Goal: Task Accomplishment & Management: Manage account settings

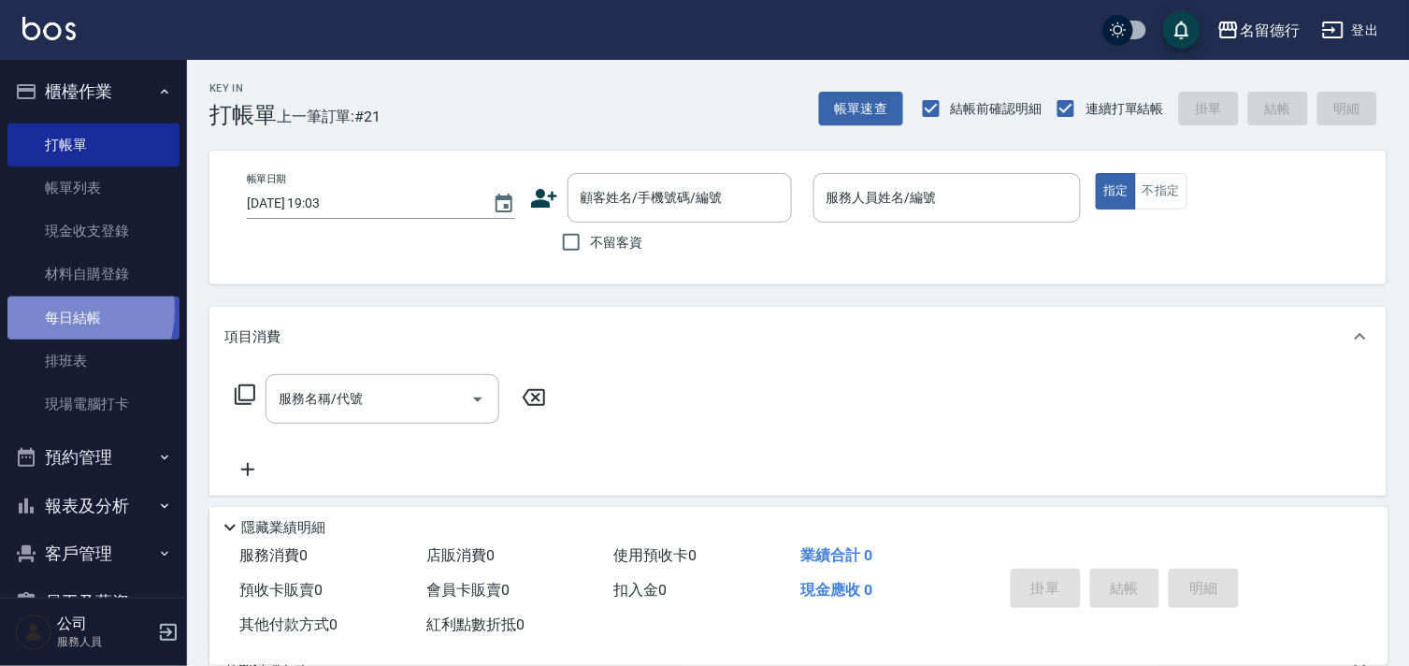
click at [64, 309] on link "每日結帳" at bounding box center [93, 317] width 172 height 43
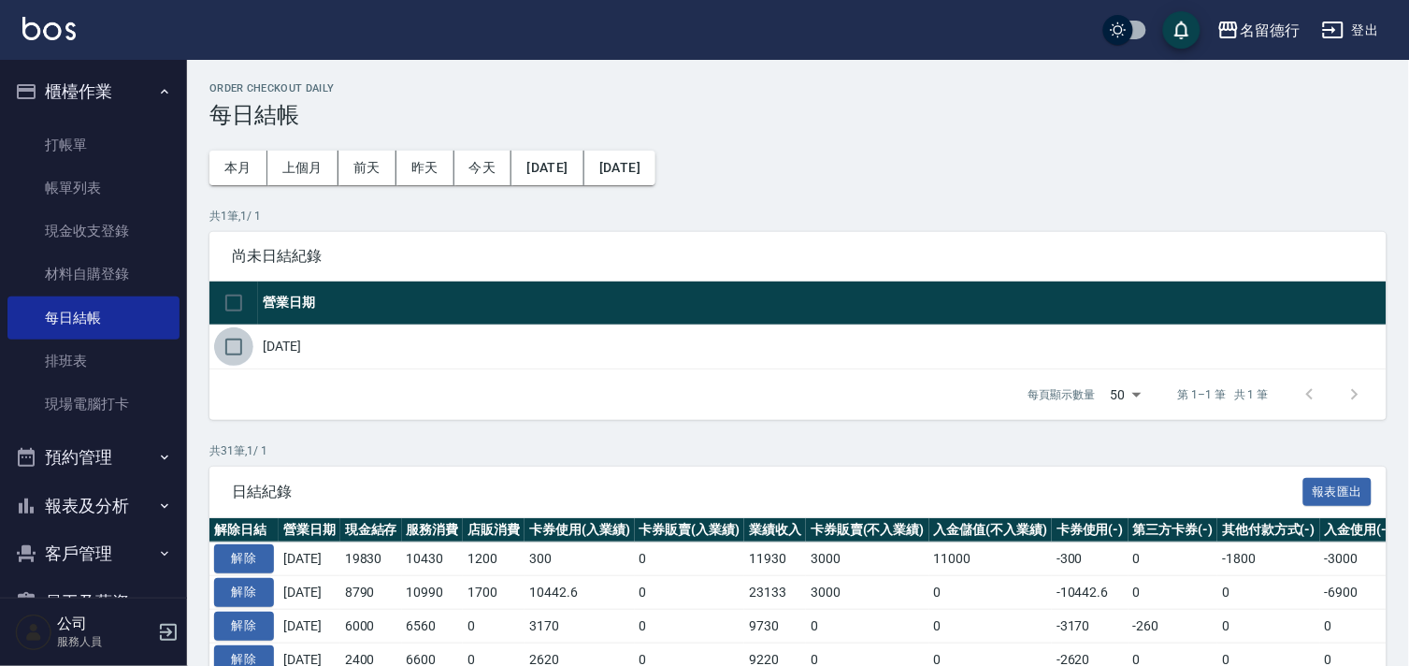
click at [232, 344] on input "checkbox" at bounding box center [233, 346] width 39 height 39
checkbox input "true"
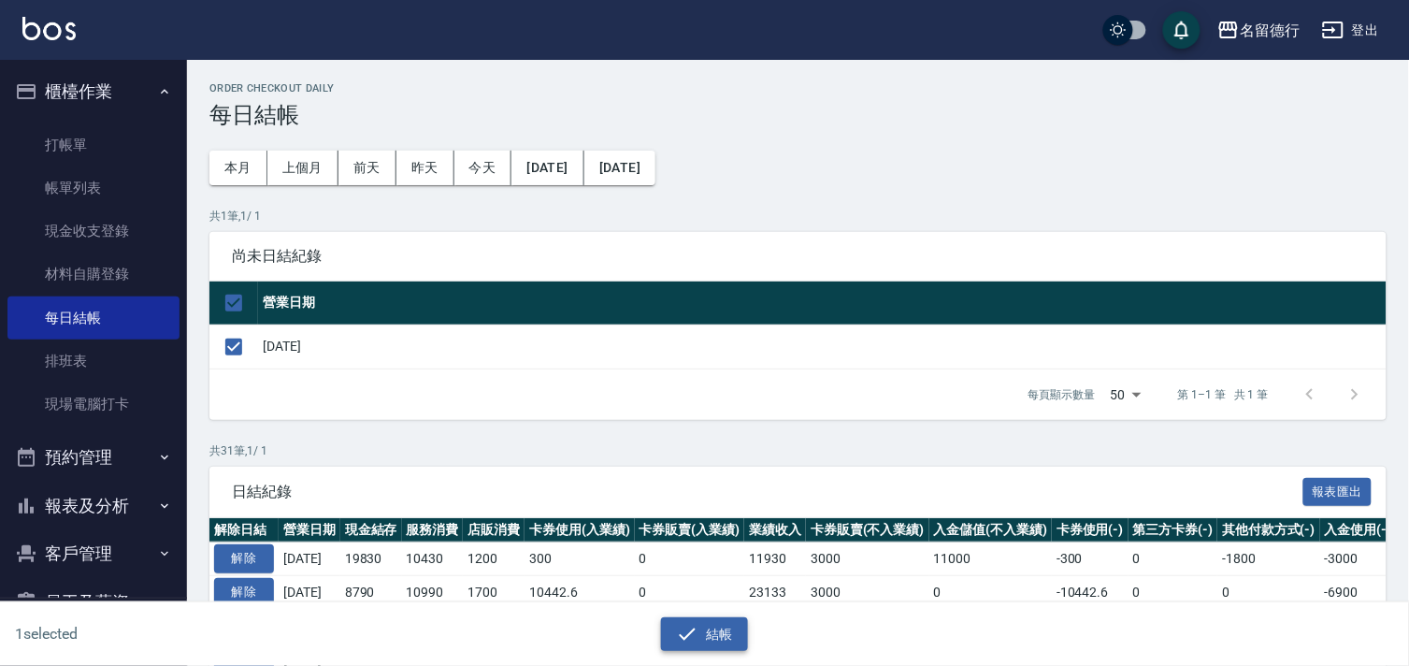
click at [710, 639] on button "結帳" at bounding box center [704, 634] width 87 height 35
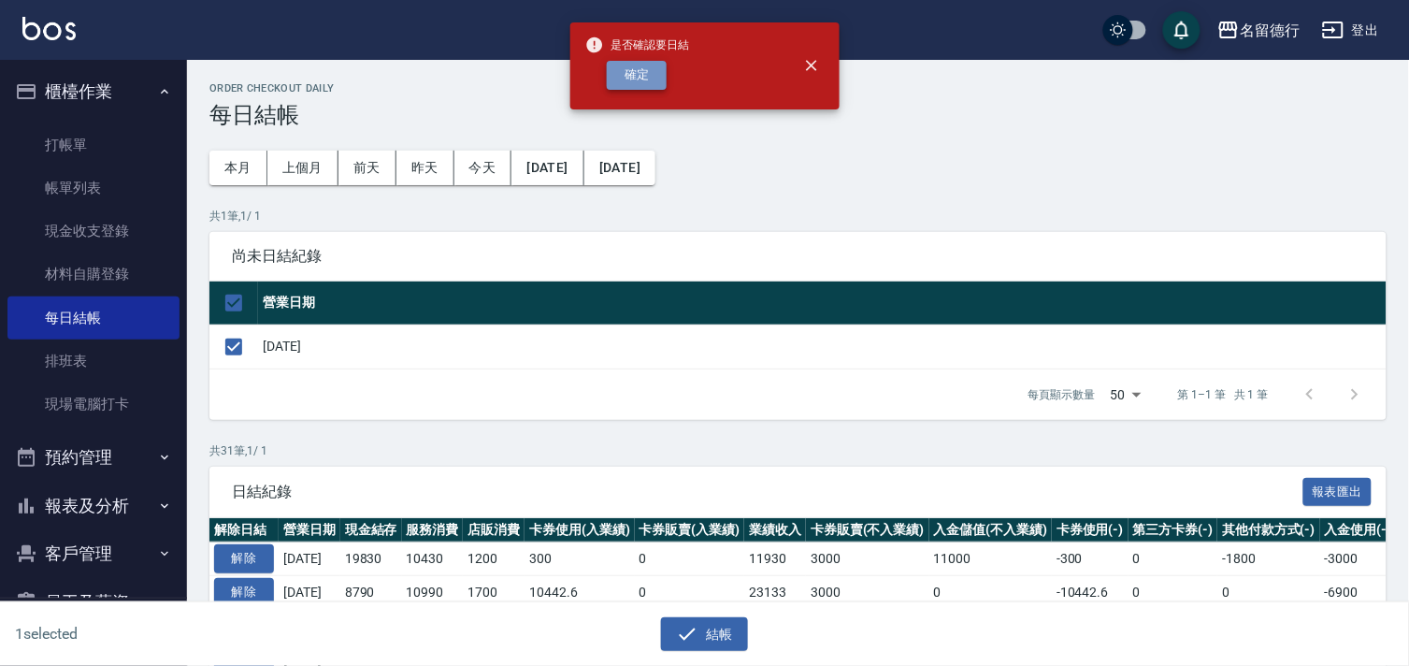
click at [636, 79] on button "確定" at bounding box center [637, 75] width 60 height 29
checkbox input "false"
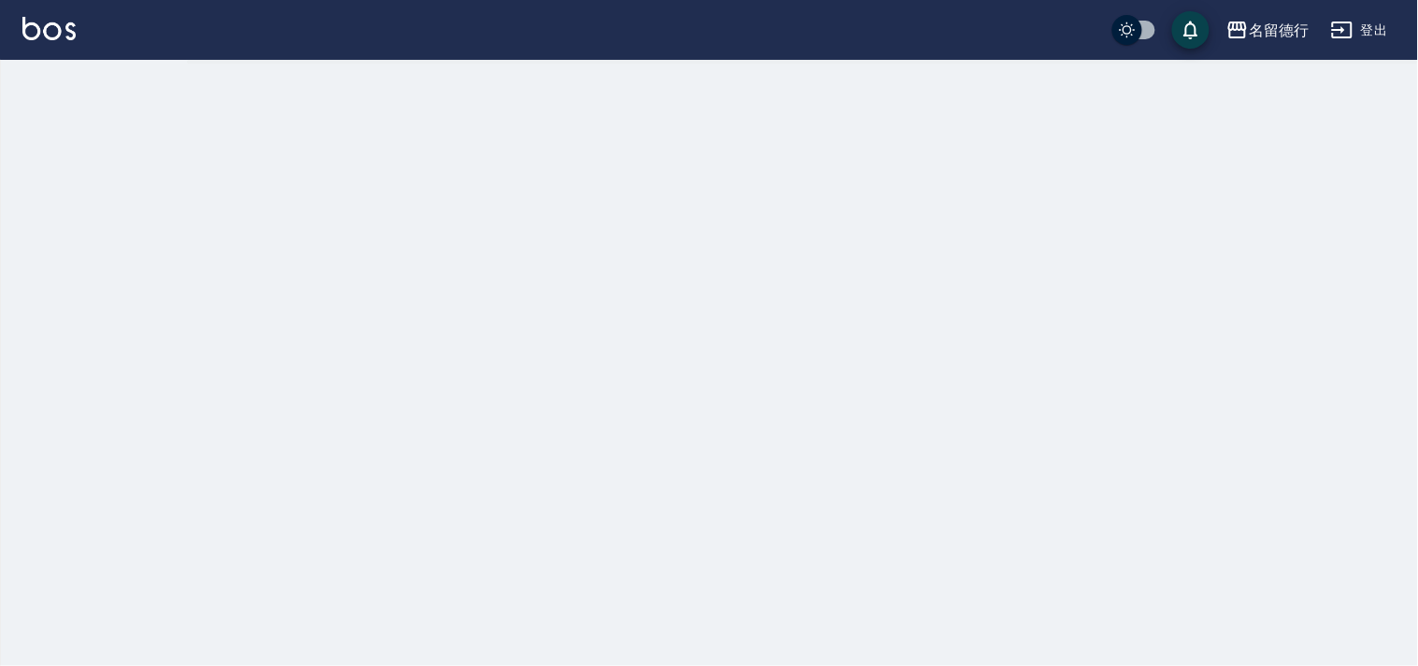
click at [76, 497] on div at bounding box center [709, 333] width 1418 height 666
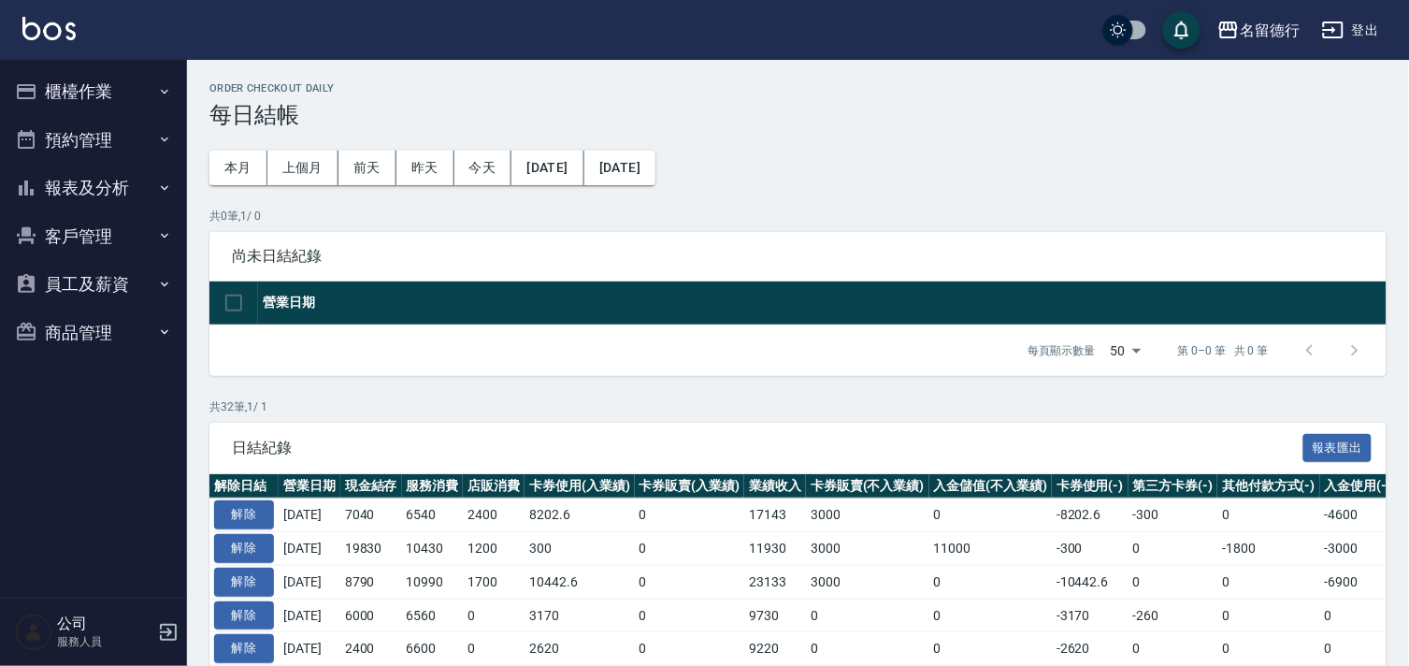
click at [79, 189] on button "報表及分析" at bounding box center [93, 188] width 172 height 49
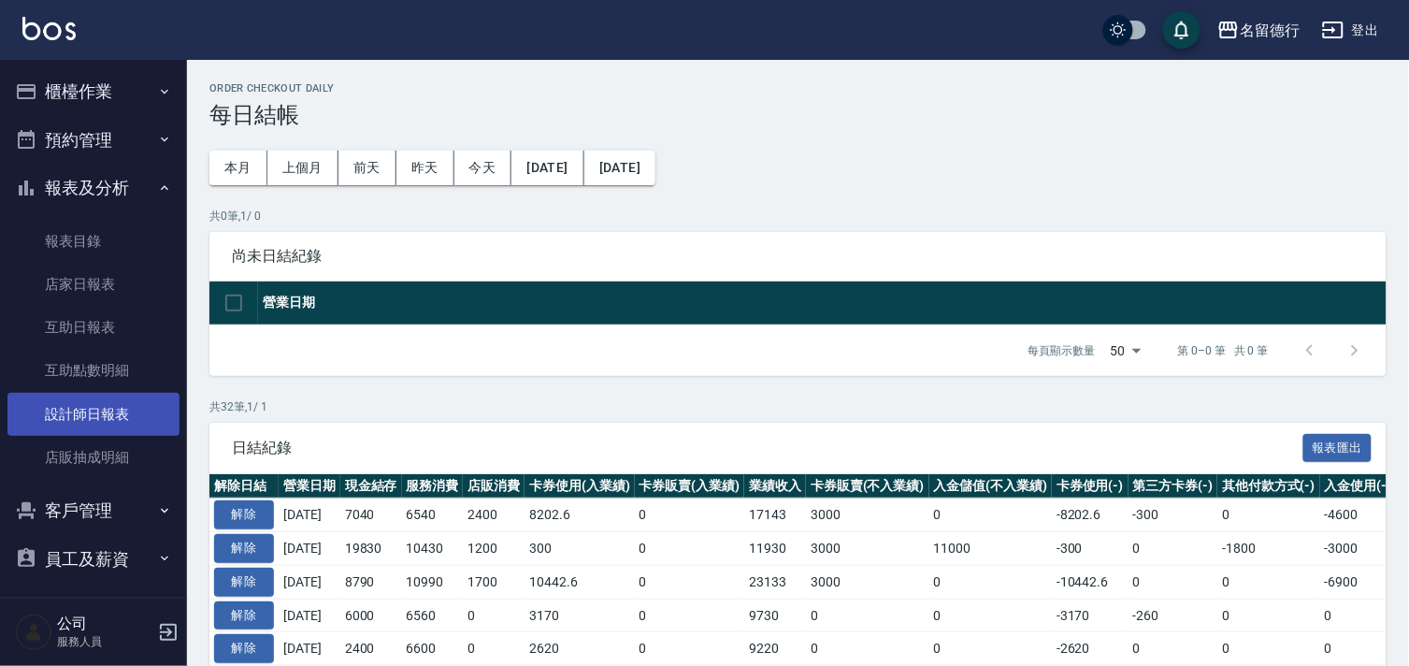
click at [58, 409] on link "設計師日報表" at bounding box center [93, 414] width 172 height 43
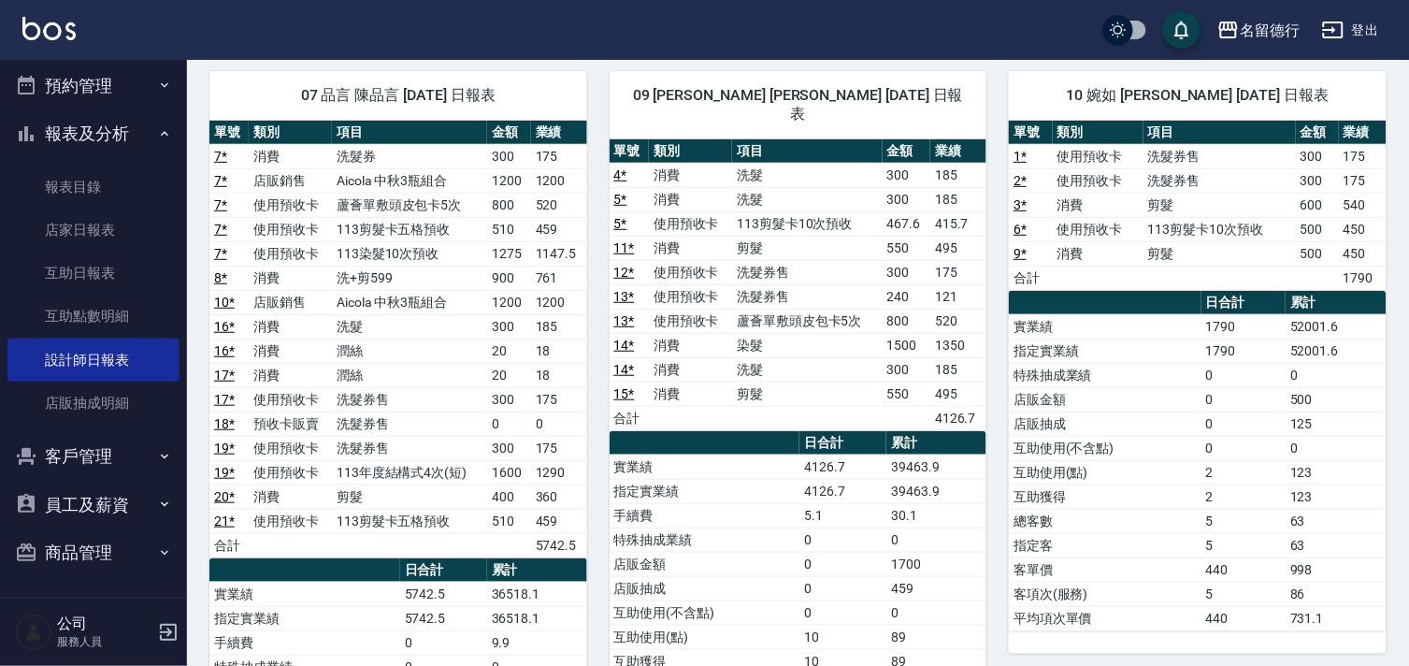
scroll to position [104, 0]
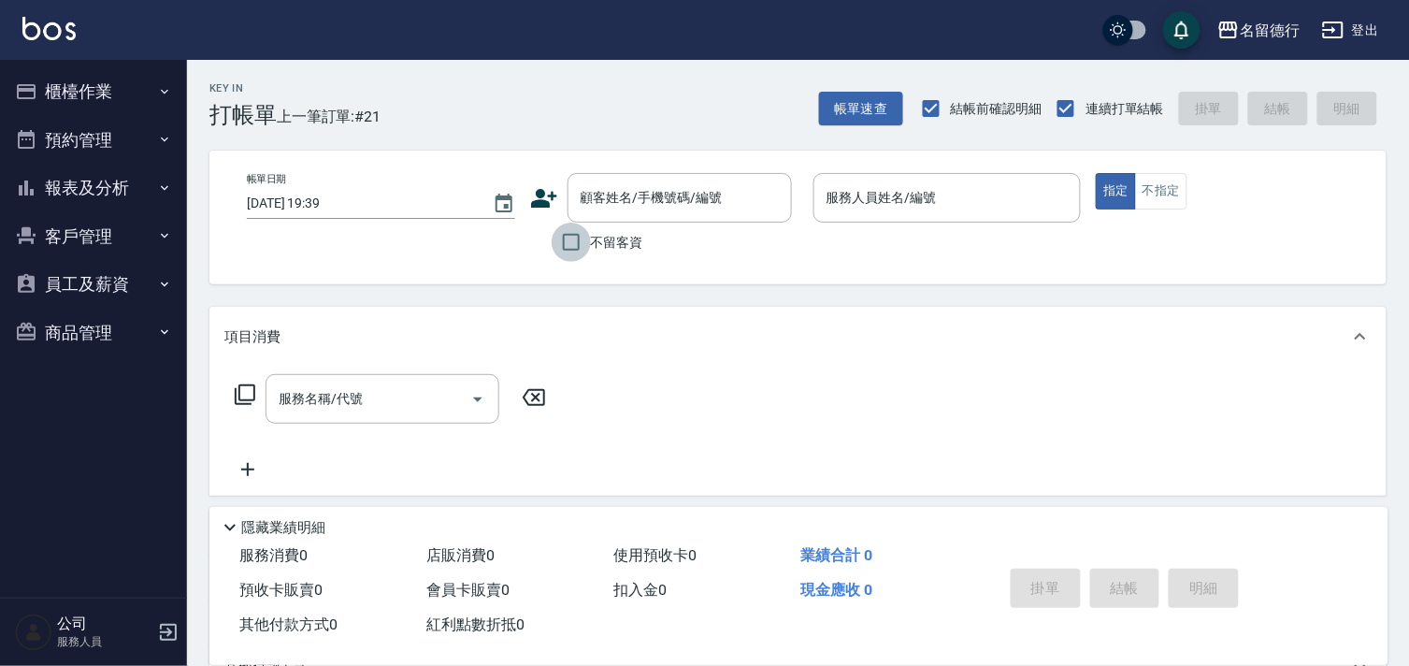
click at [573, 238] on input "不留客資" at bounding box center [570, 241] width 39 height 39
checkbox input "true"
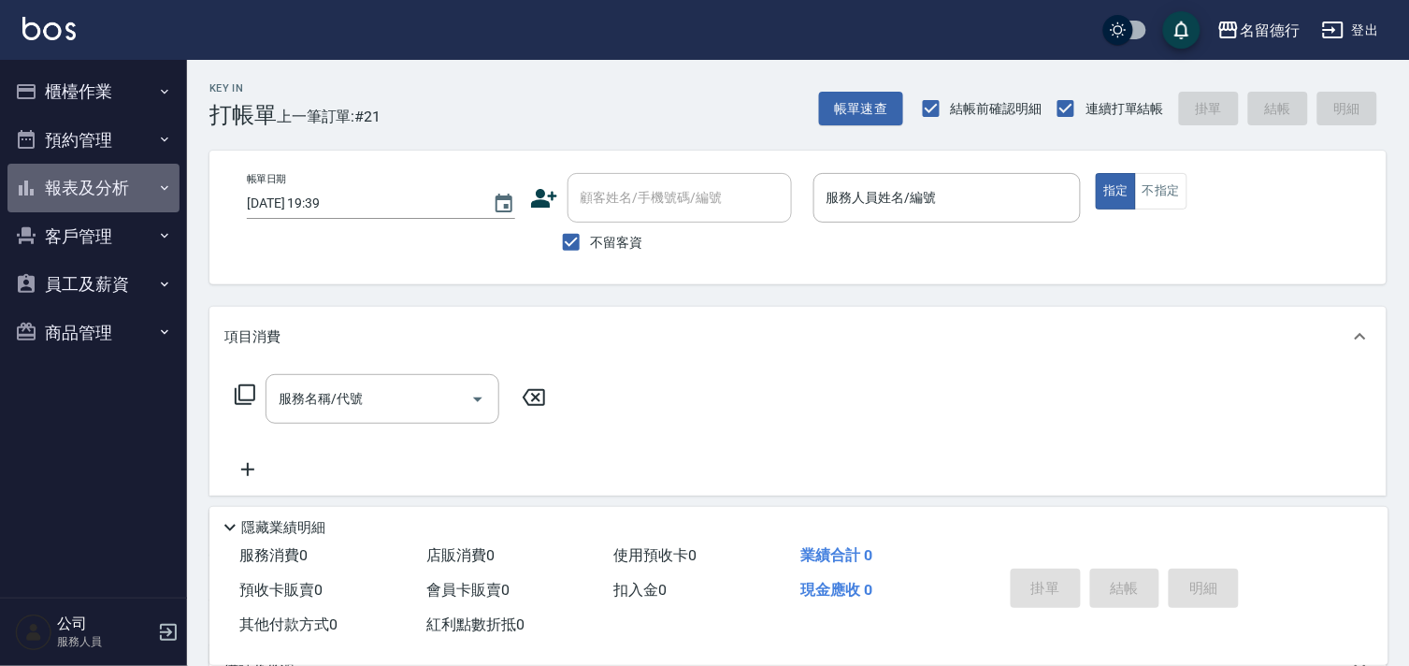
click at [93, 184] on button "報表及分析" at bounding box center [93, 188] width 172 height 49
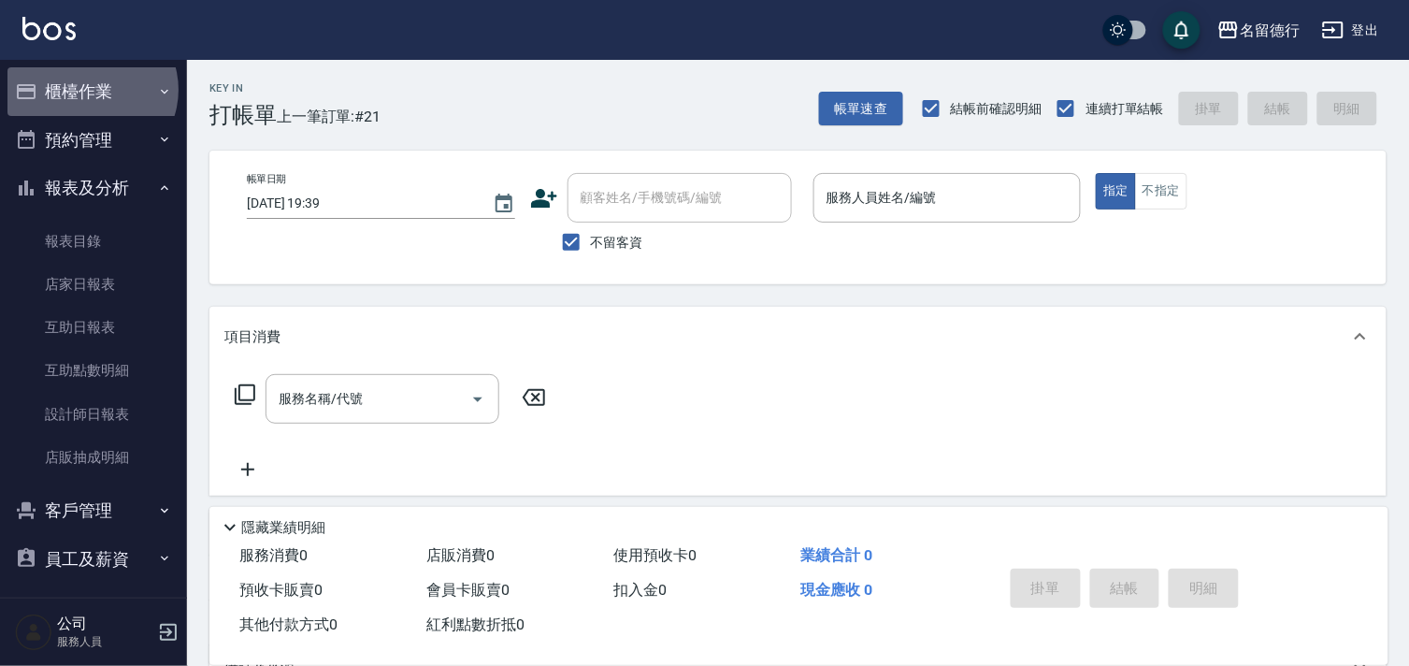
click at [91, 90] on button "櫃檯作業" at bounding box center [93, 91] width 172 height 49
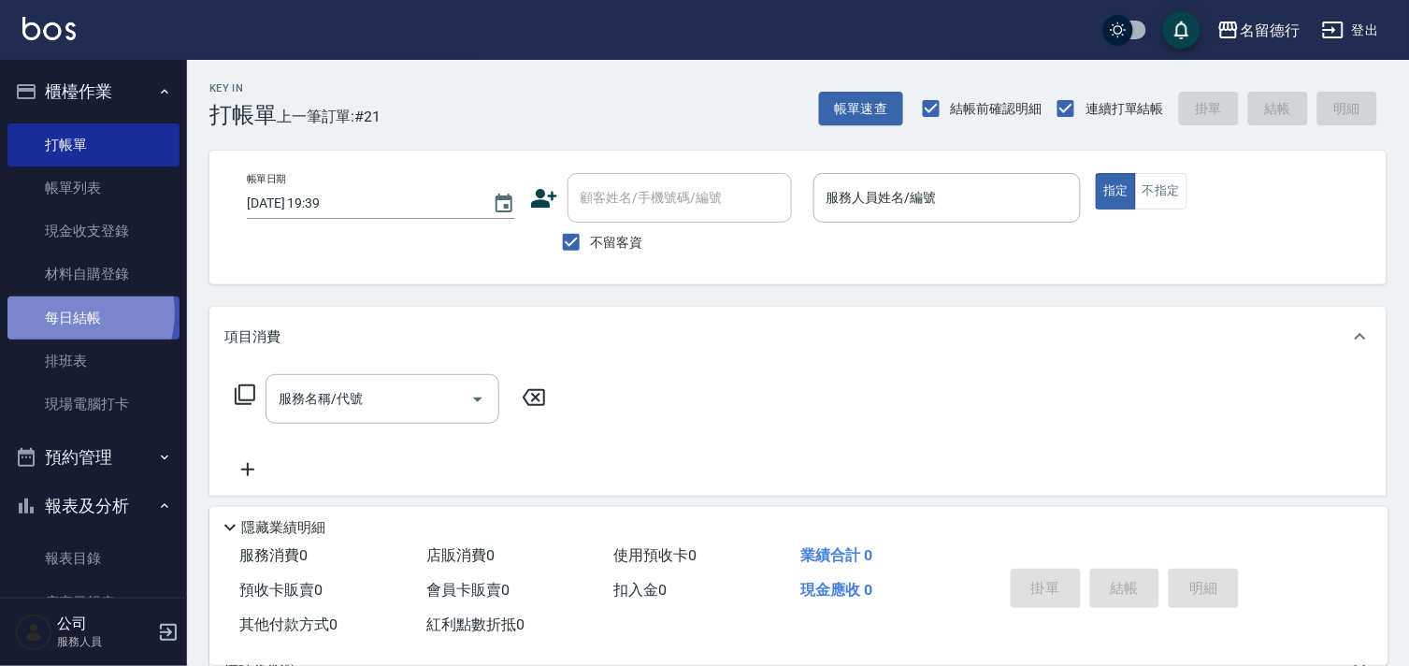
click at [67, 312] on link "每日結帳" at bounding box center [93, 317] width 172 height 43
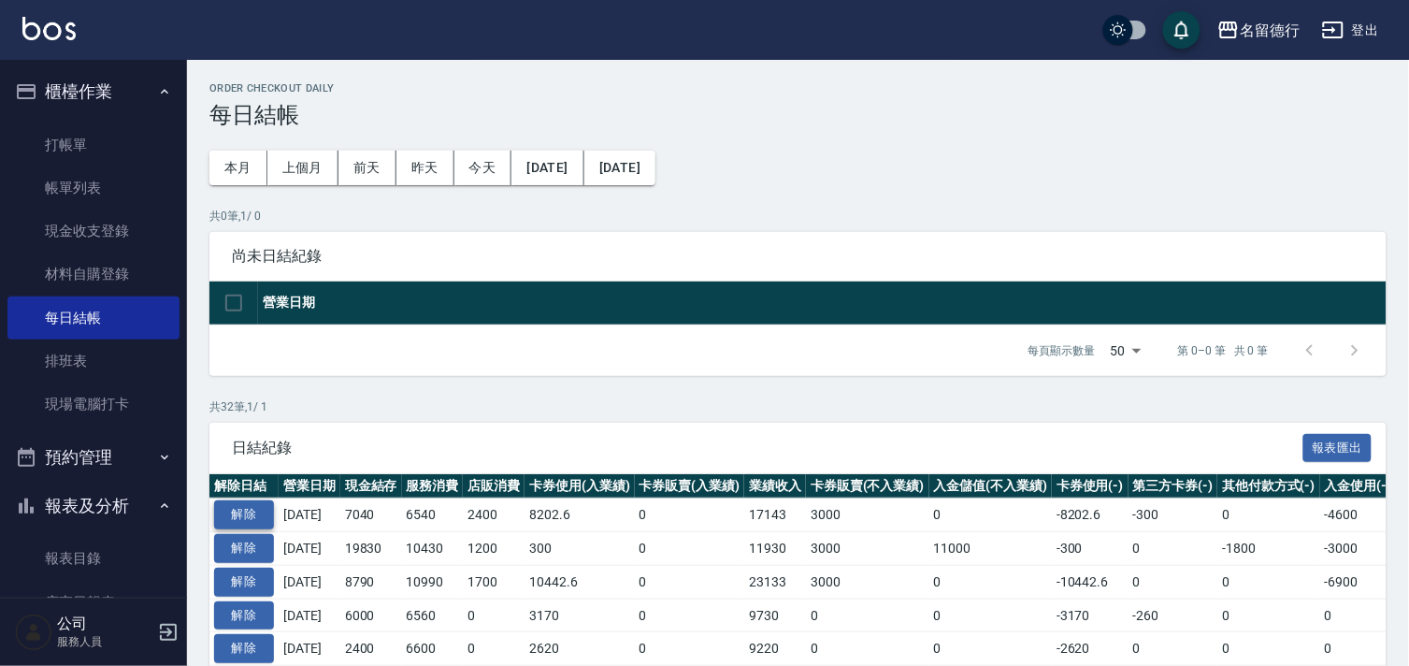
click at [231, 505] on button "解除" at bounding box center [244, 514] width 60 height 29
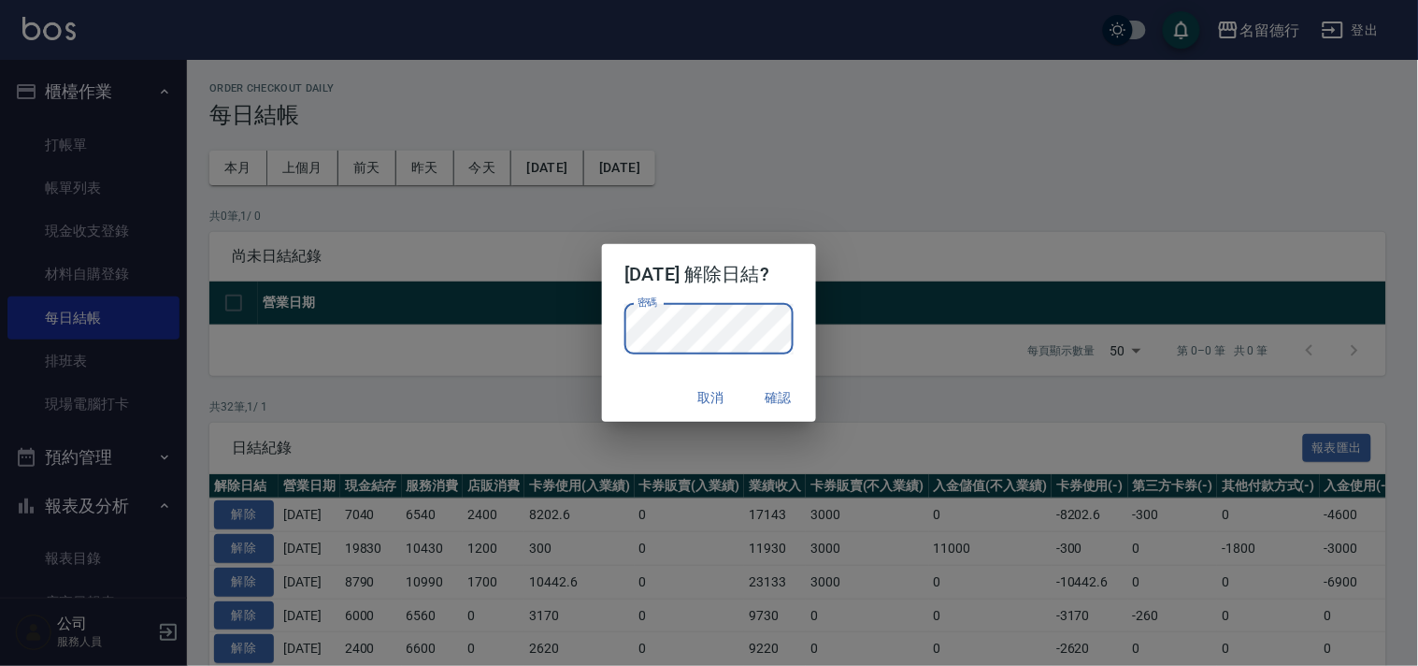
click at [789, 290] on h2 "2025/10/12 解除日結?" at bounding box center [708, 274] width 213 height 60
click at [776, 397] on button "確認" at bounding box center [779, 397] width 60 height 35
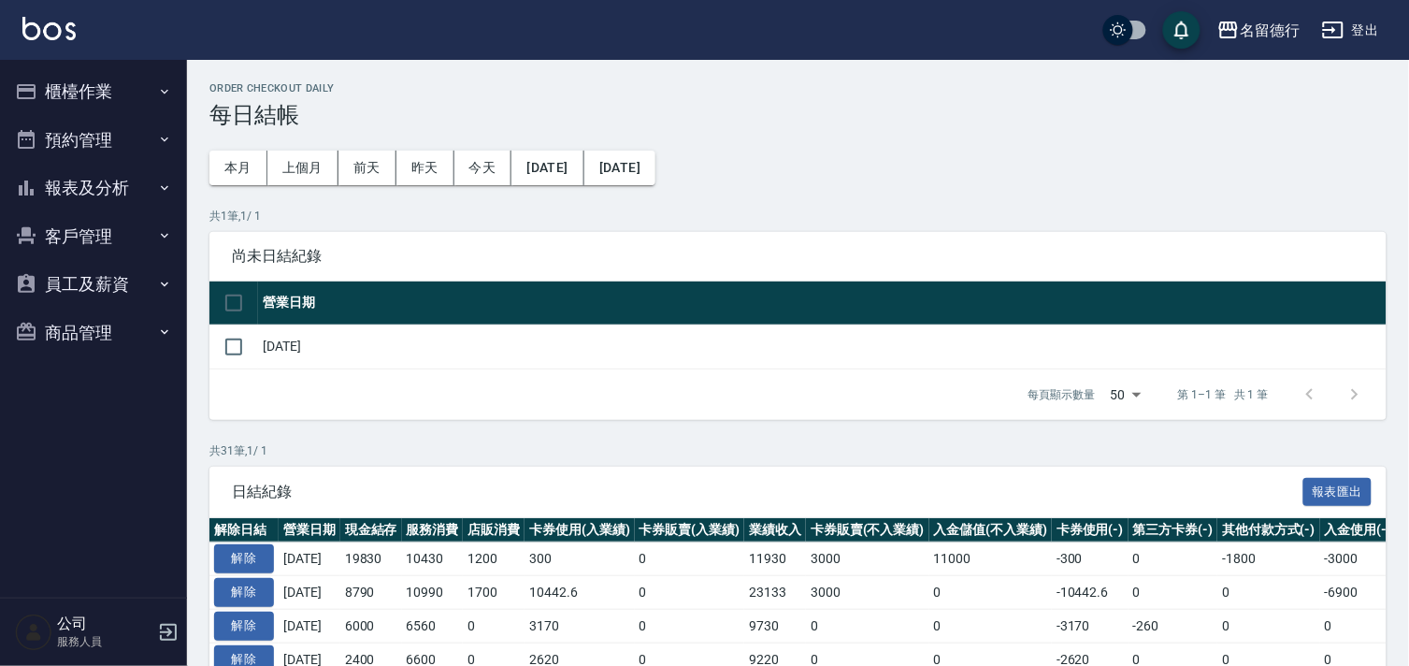
drag, startPoint x: 58, startPoint y: 84, endPoint x: 79, endPoint y: 93, distance: 22.6
click at [62, 84] on button "櫃檯作業" at bounding box center [93, 91] width 172 height 49
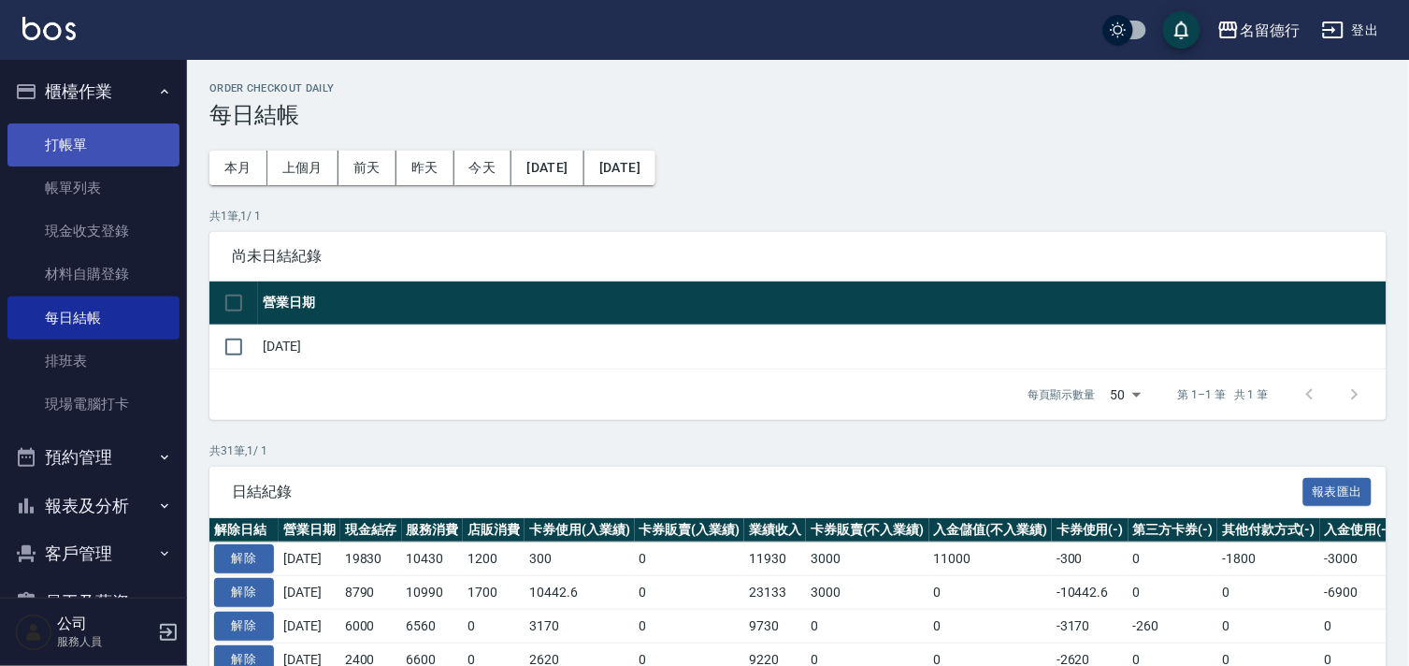
click at [80, 138] on link "打帳單" at bounding box center [93, 144] width 172 height 43
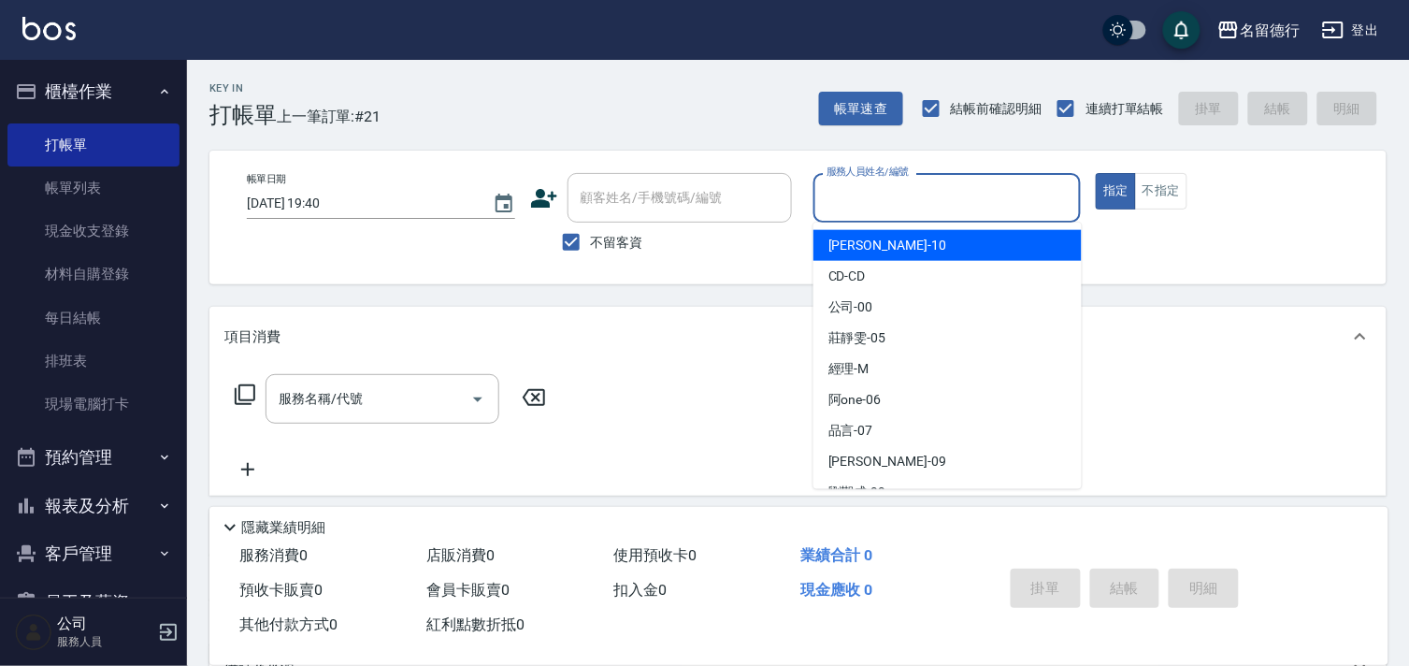
click at [863, 190] on input "服務人員姓名/編號" at bounding box center [947, 197] width 251 height 33
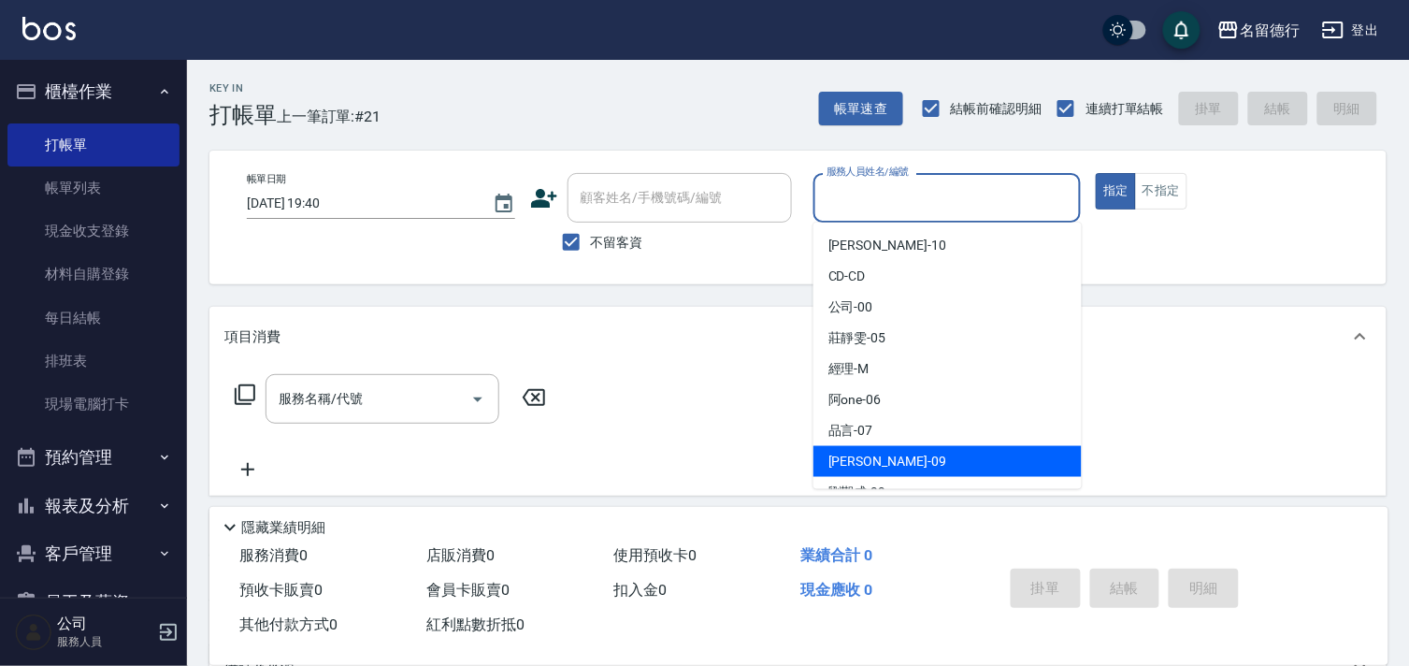
click at [852, 461] on span "TINA -09" at bounding box center [887, 461] width 118 height 20
type input "TINA-09"
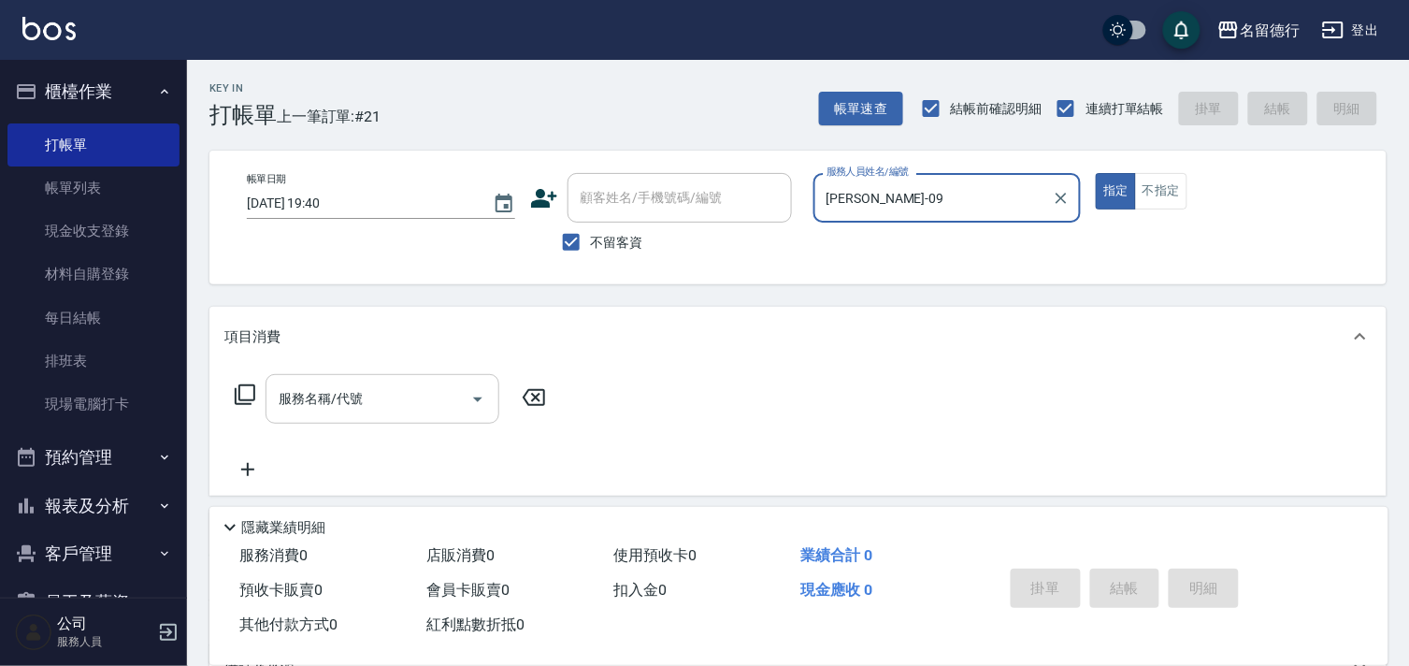
click at [363, 403] on input "服務名稱/代號" at bounding box center [368, 398] width 189 height 33
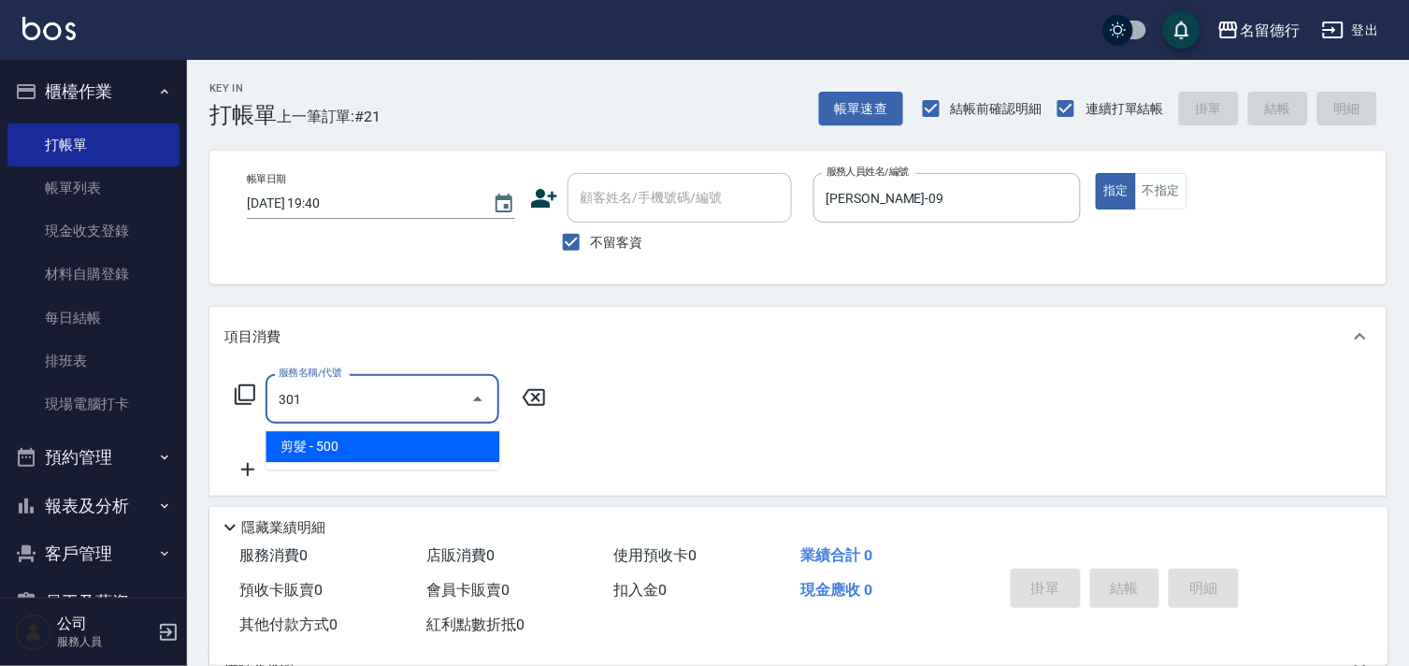
click at [351, 440] on span "剪髮 - 500" at bounding box center [382, 446] width 234 height 31
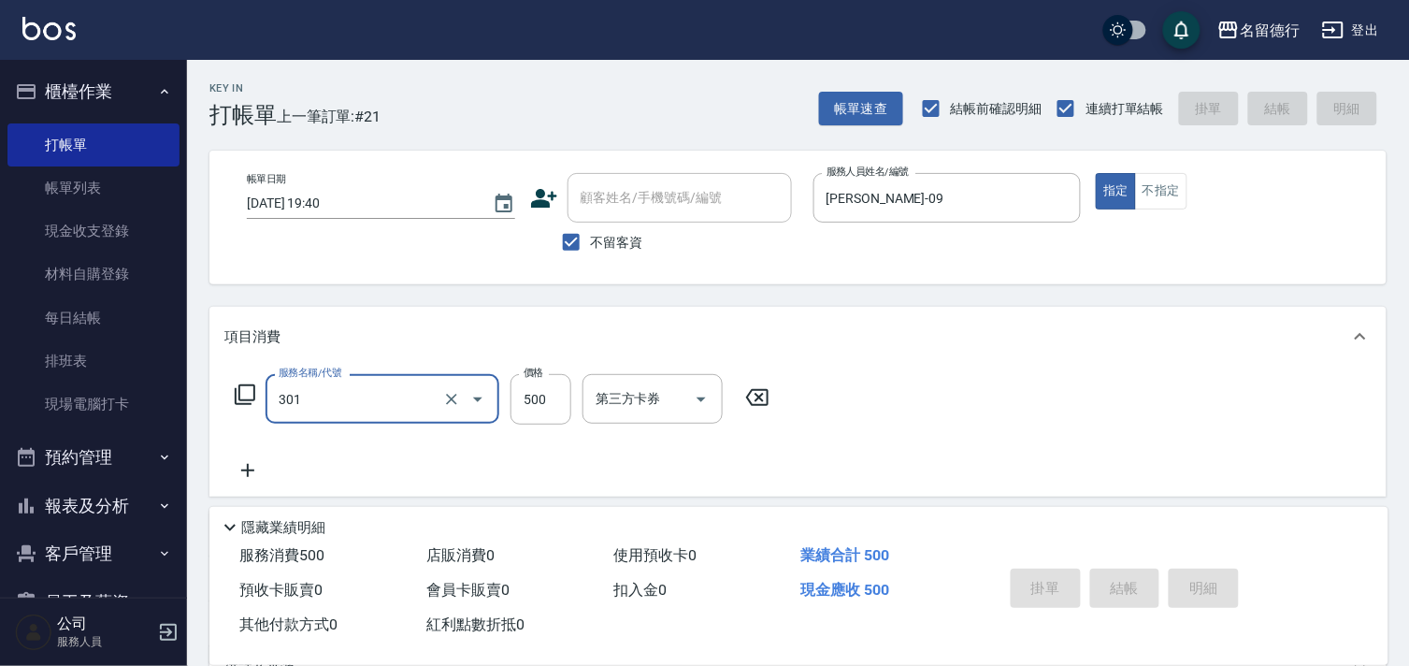
type input "301"
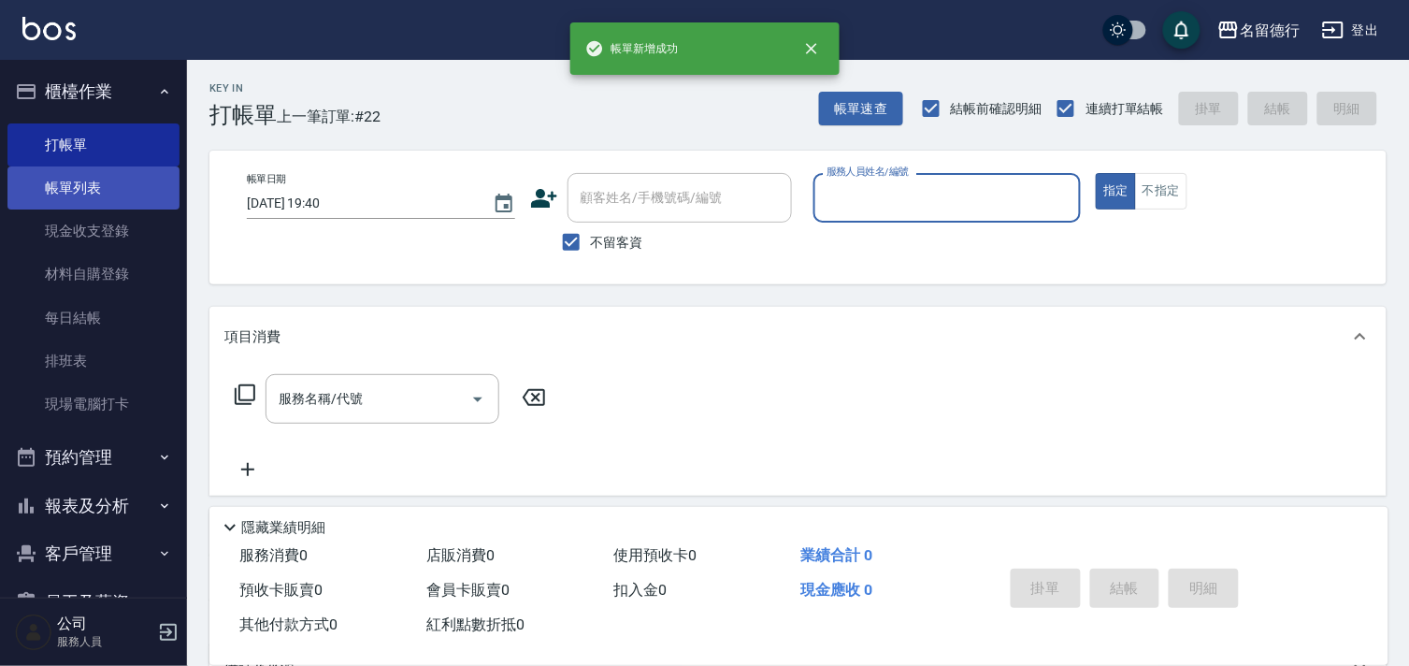
click at [52, 184] on link "帳單列表" at bounding box center [93, 187] width 172 height 43
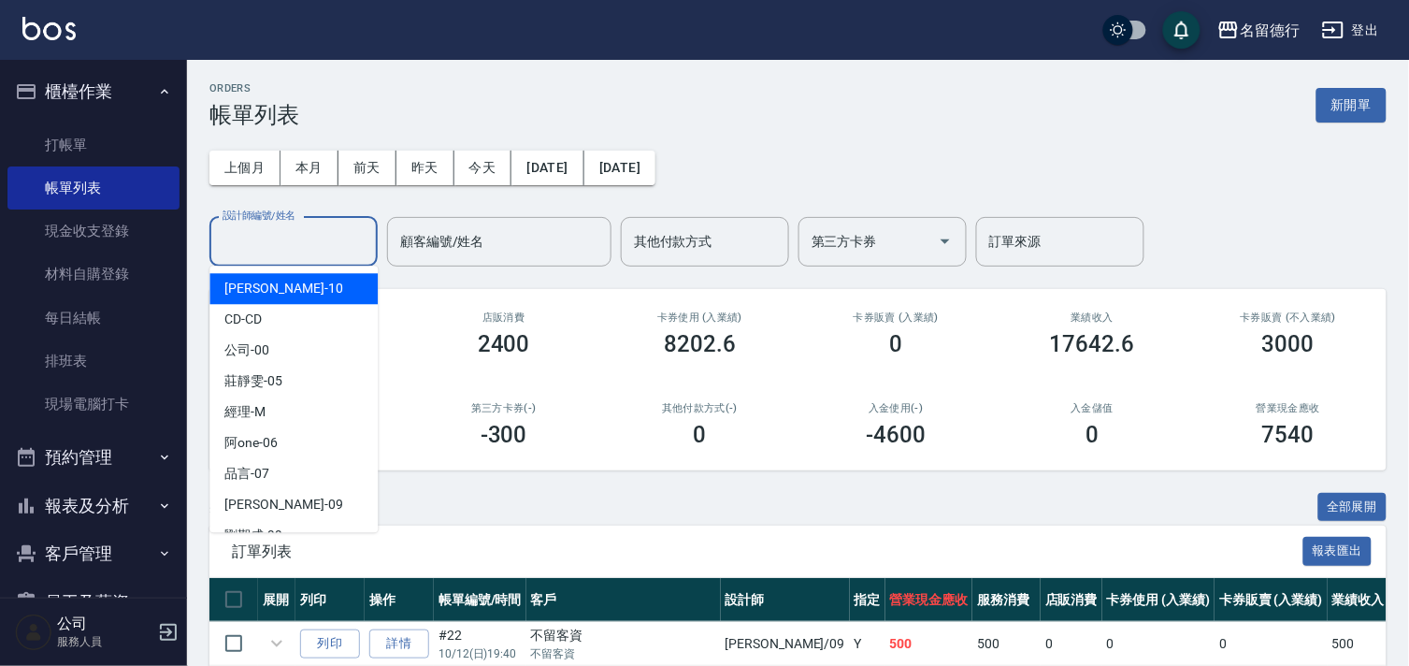
click at [253, 239] on input "設計師編號/姓名" at bounding box center [293, 241] width 151 height 33
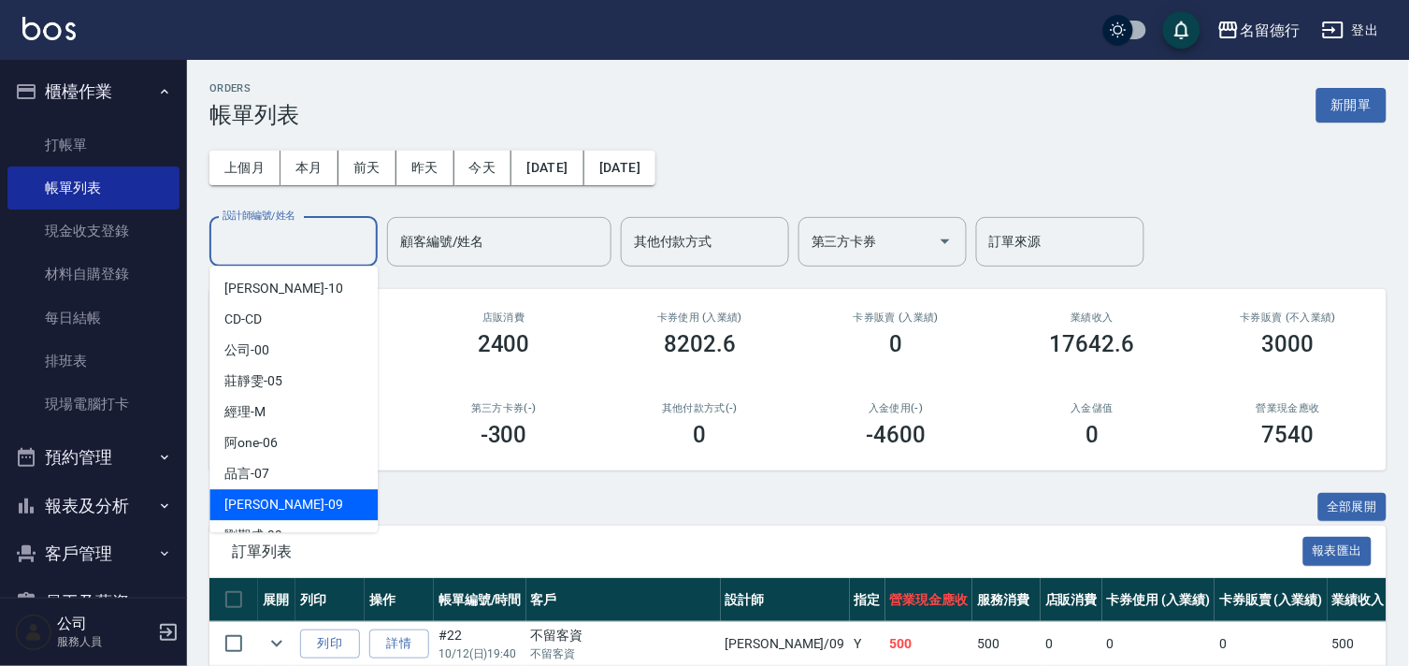
click at [260, 500] on span "TINA -09" at bounding box center [283, 504] width 118 height 20
type input "TINA-09"
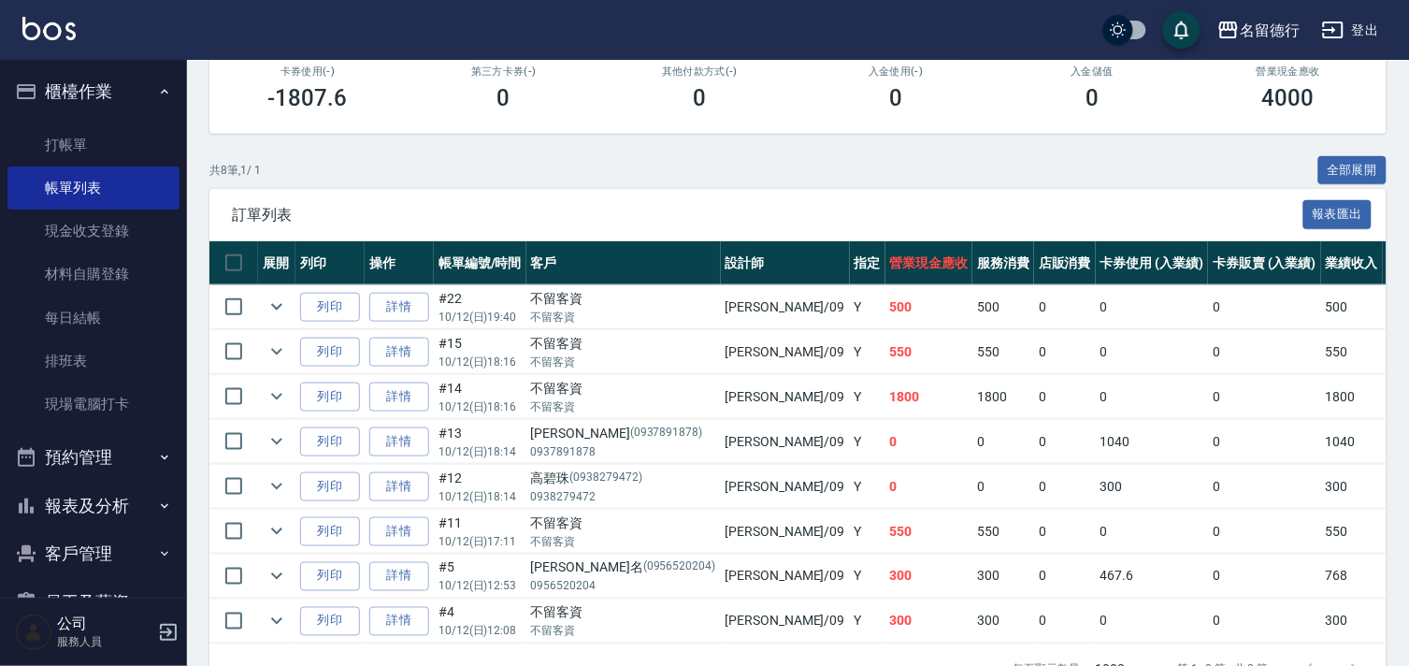
scroll to position [405, 0]
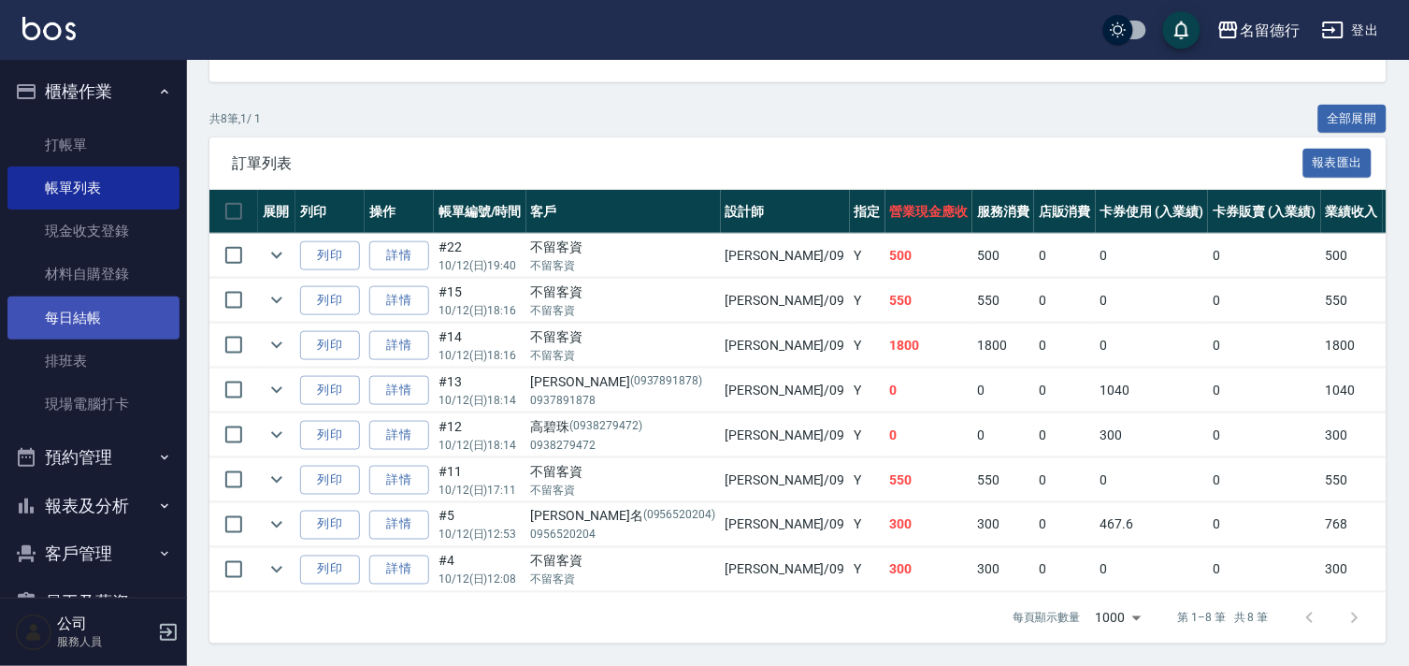
click at [90, 315] on link "每日結帳" at bounding box center [93, 317] width 172 height 43
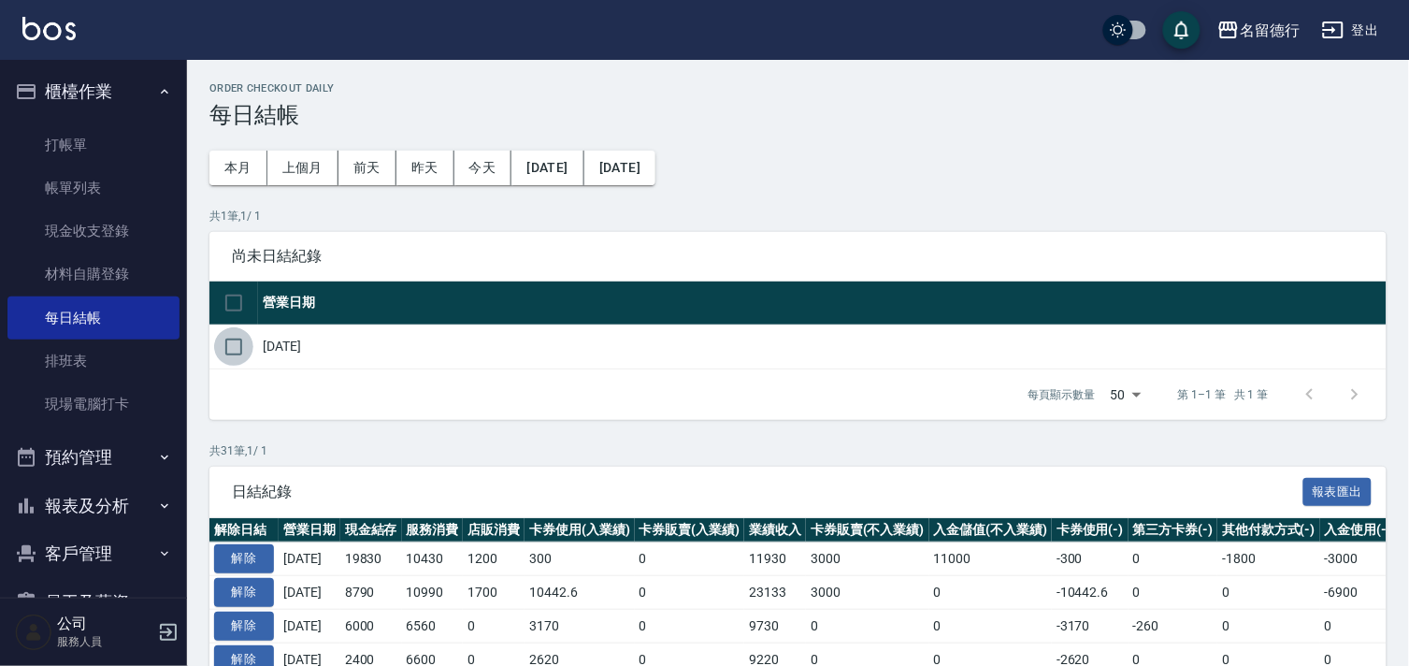
click at [234, 342] on input "checkbox" at bounding box center [233, 346] width 39 height 39
checkbox input "true"
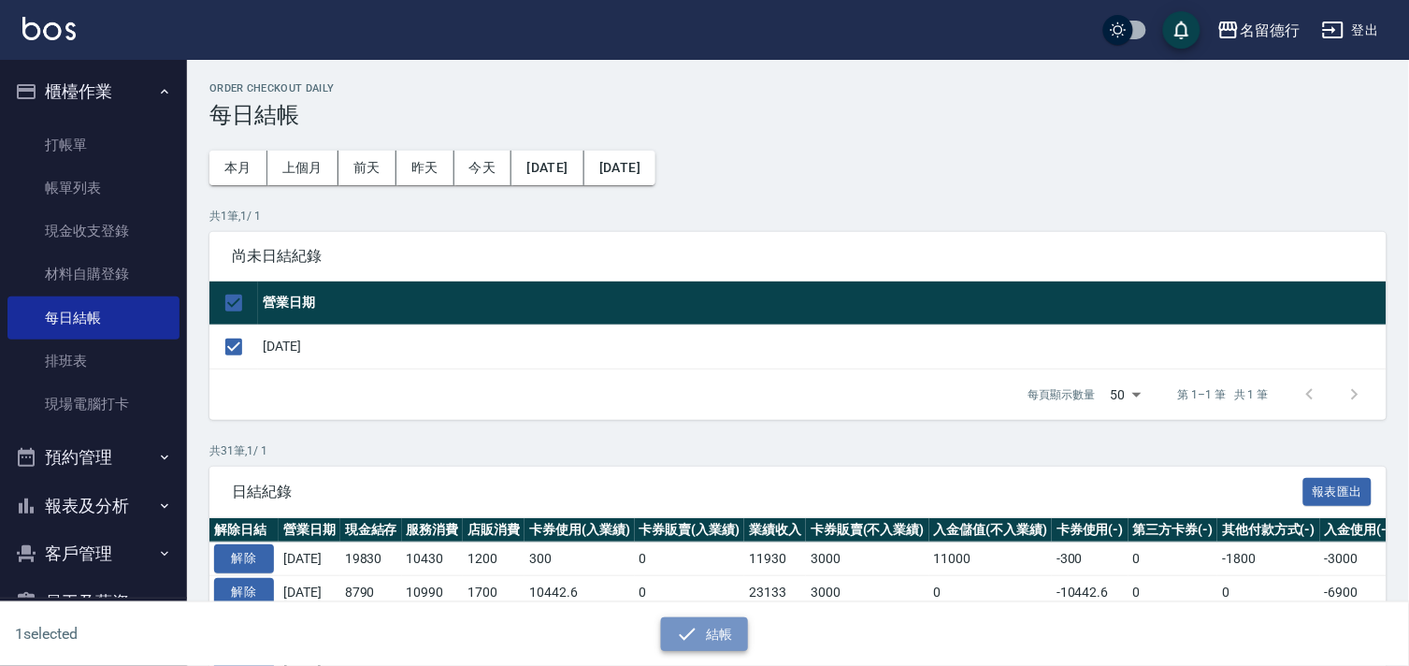
click at [713, 632] on button "結帳" at bounding box center [704, 634] width 87 height 35
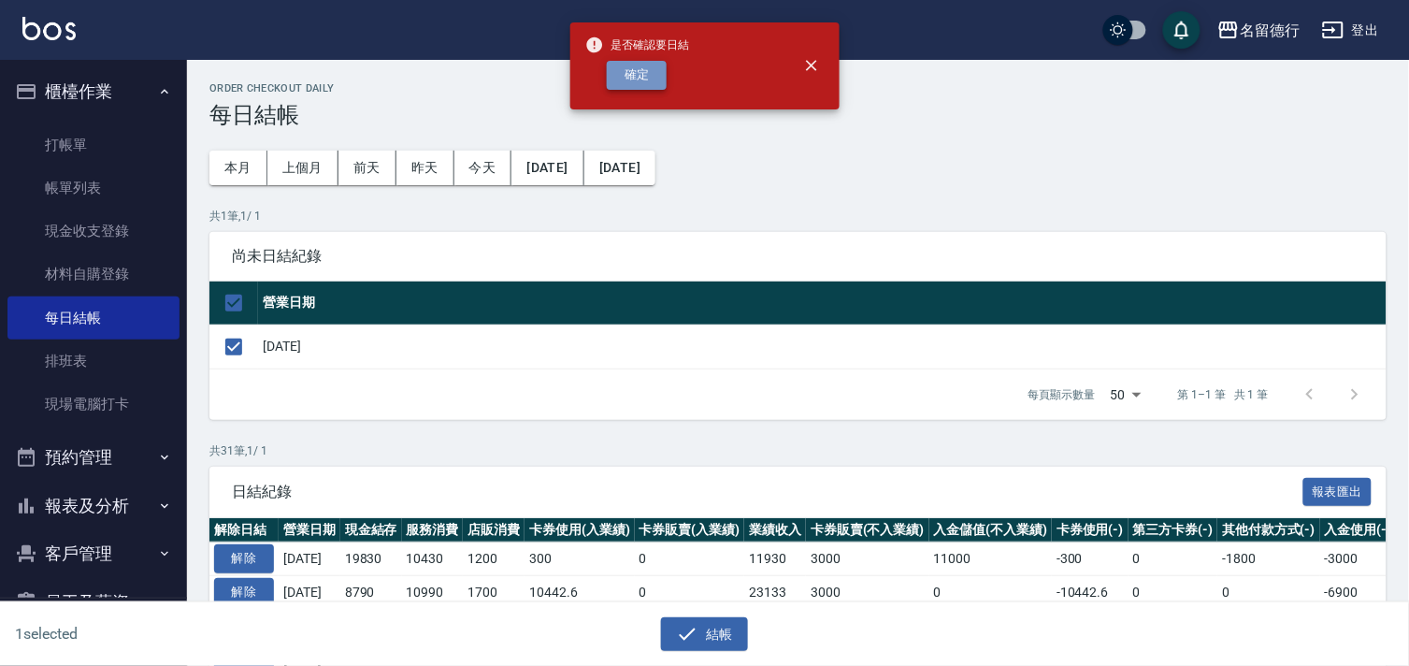
click at [639, 73] on button "確定" at bounding box center [637, 75] width 60 height 29
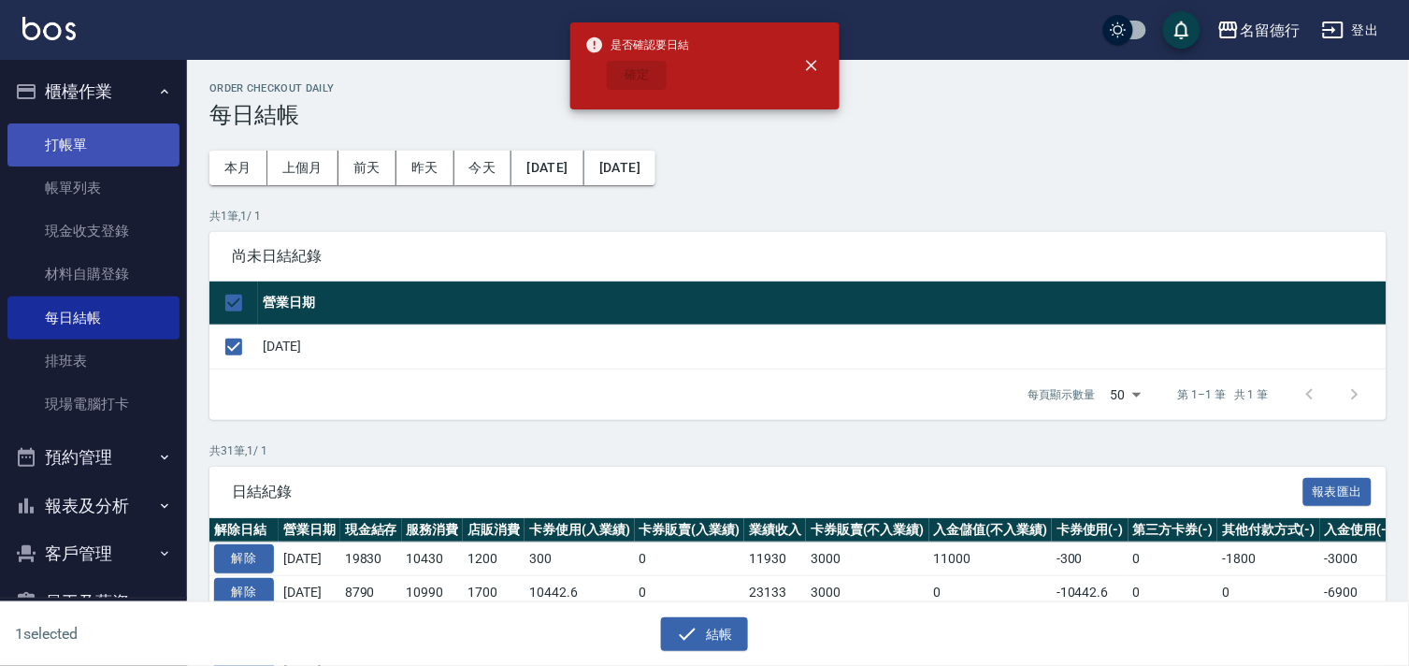
checkbox input "false"
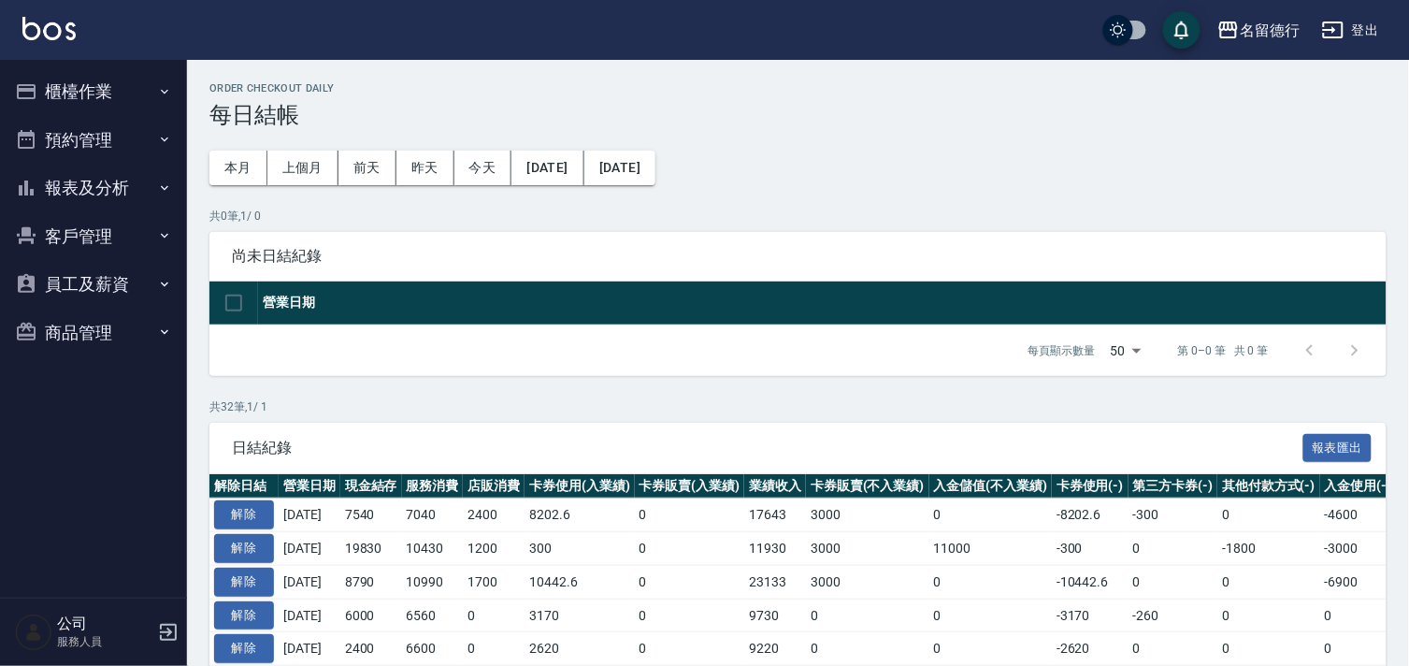
click at [89, 188] on button "報表及分析" at bounding box center [93, 188] width 172 height 49
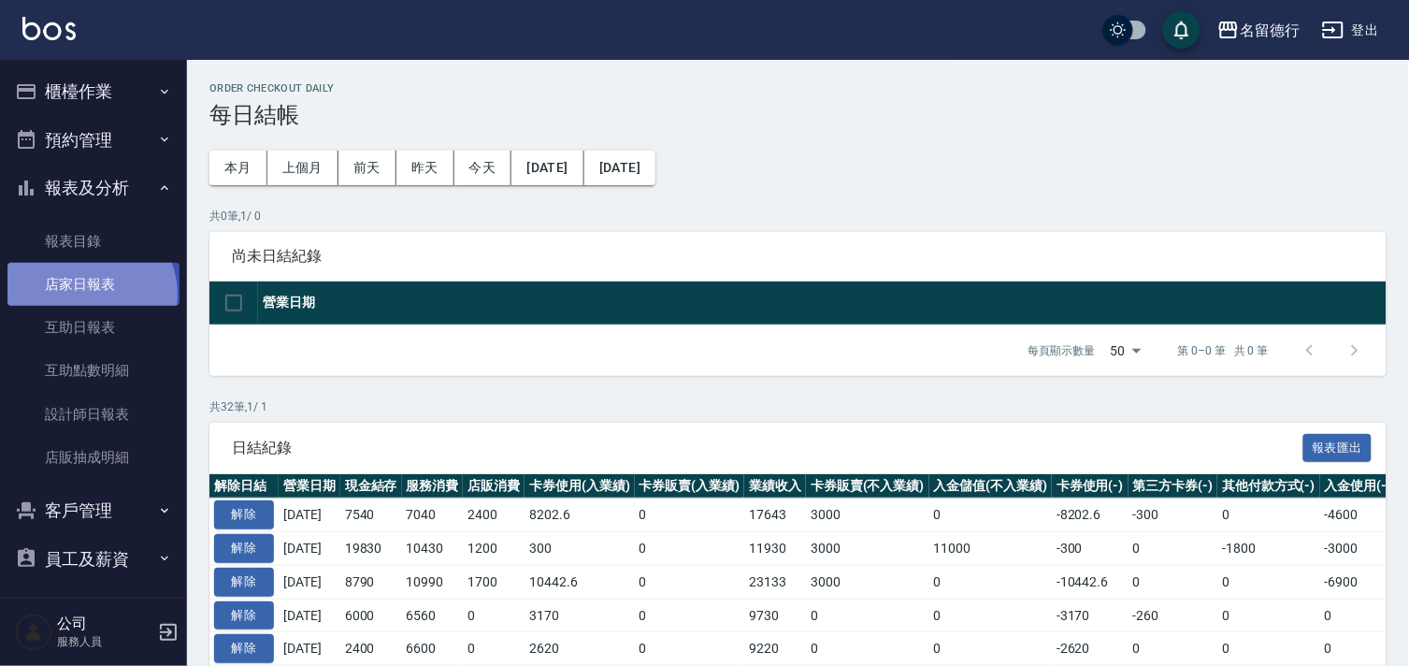
click at [89, 294] on link "店家日報表" at bounding box center [93, 284] width 172 height 43
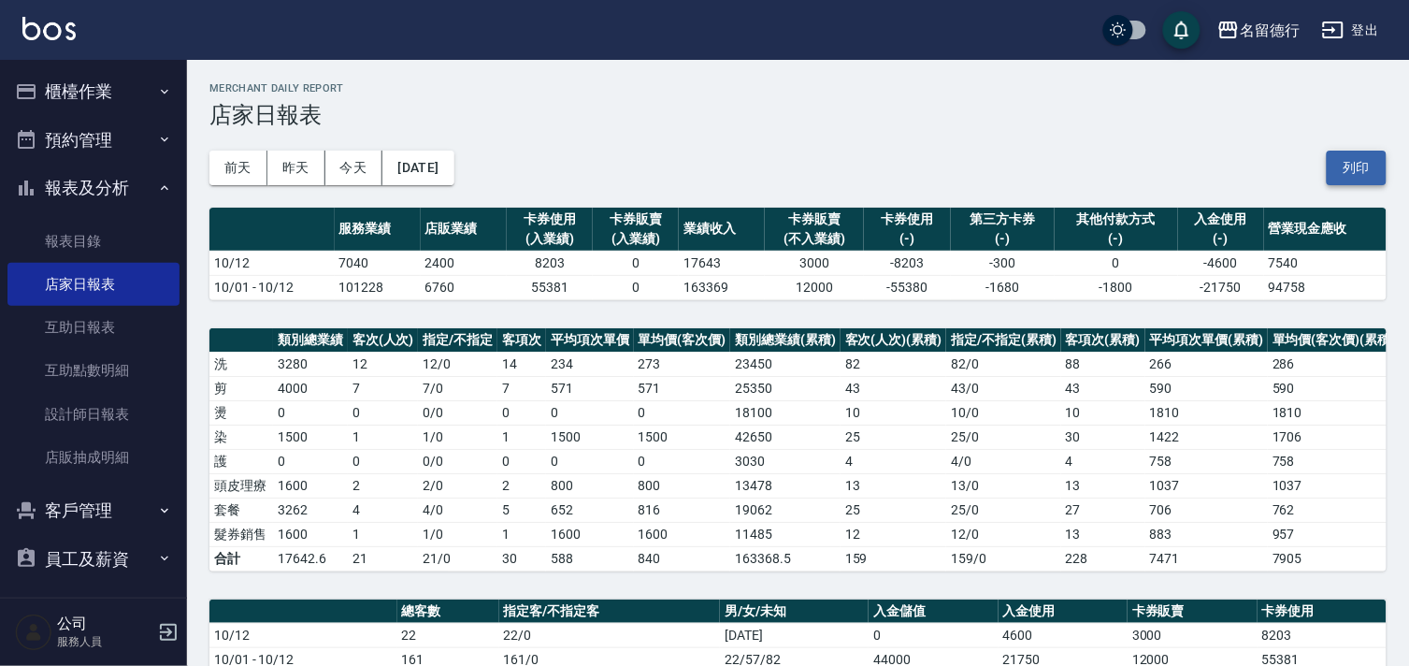
click at [1353, 178] on button "列印" at bounding box center [1356, 167] width 60 height 35
click at [72, 413] on link "設計師日報表" at bounding box center [93, 414] width 172 height 43
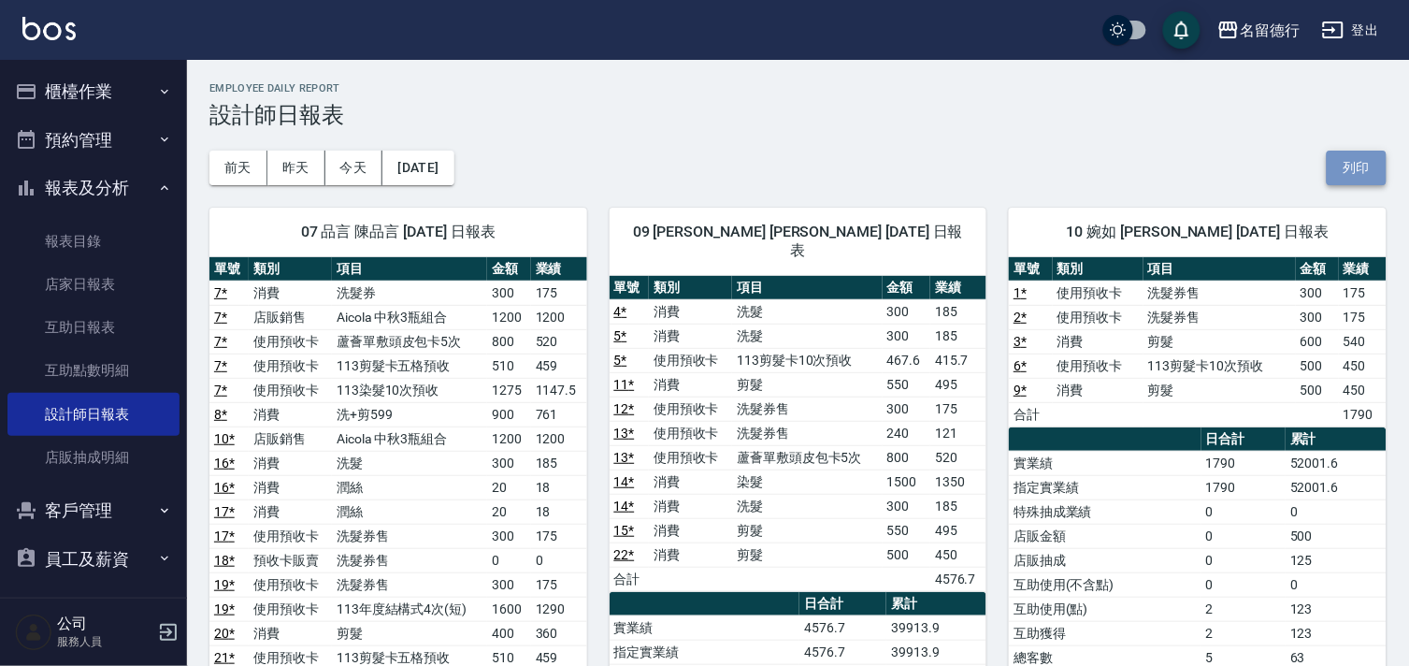
click at [1349, 159] on button "列印" at bounding box center [1356, 167] width 60 height 35
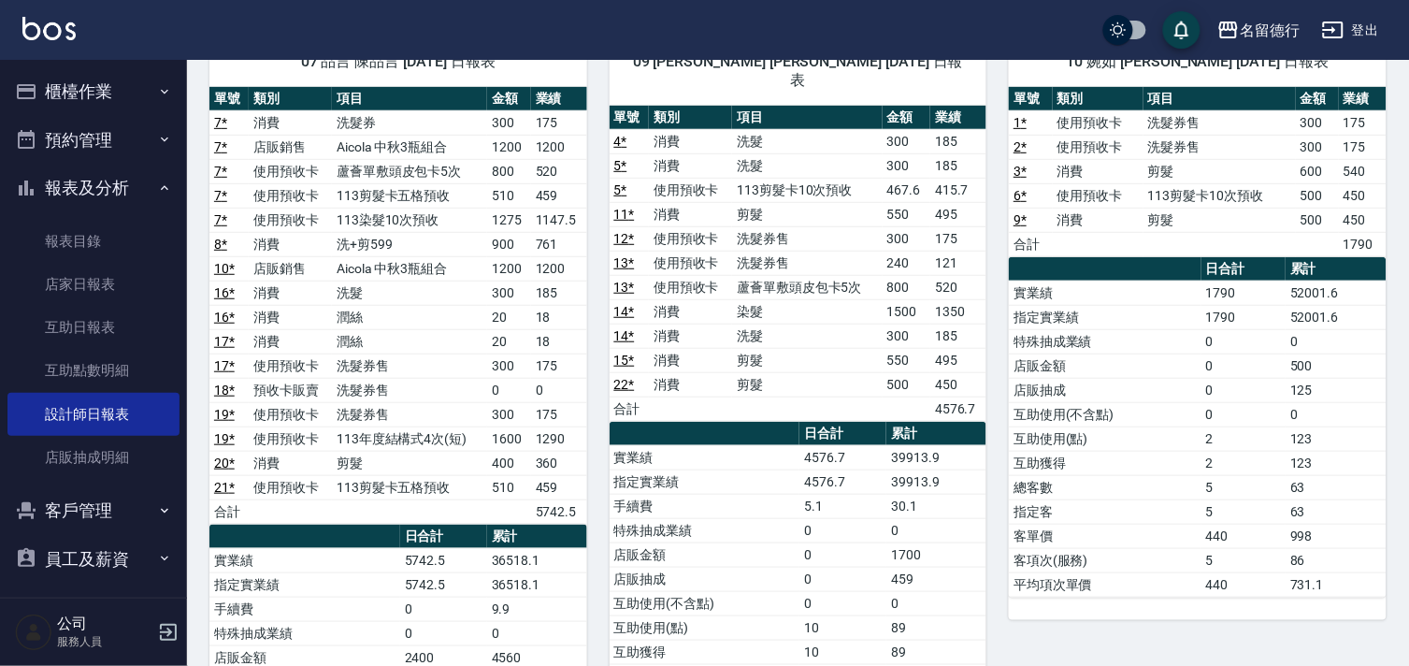
scroll to position [208, 0]
